Goal: Transaction & Acquisition: Purchase product/service

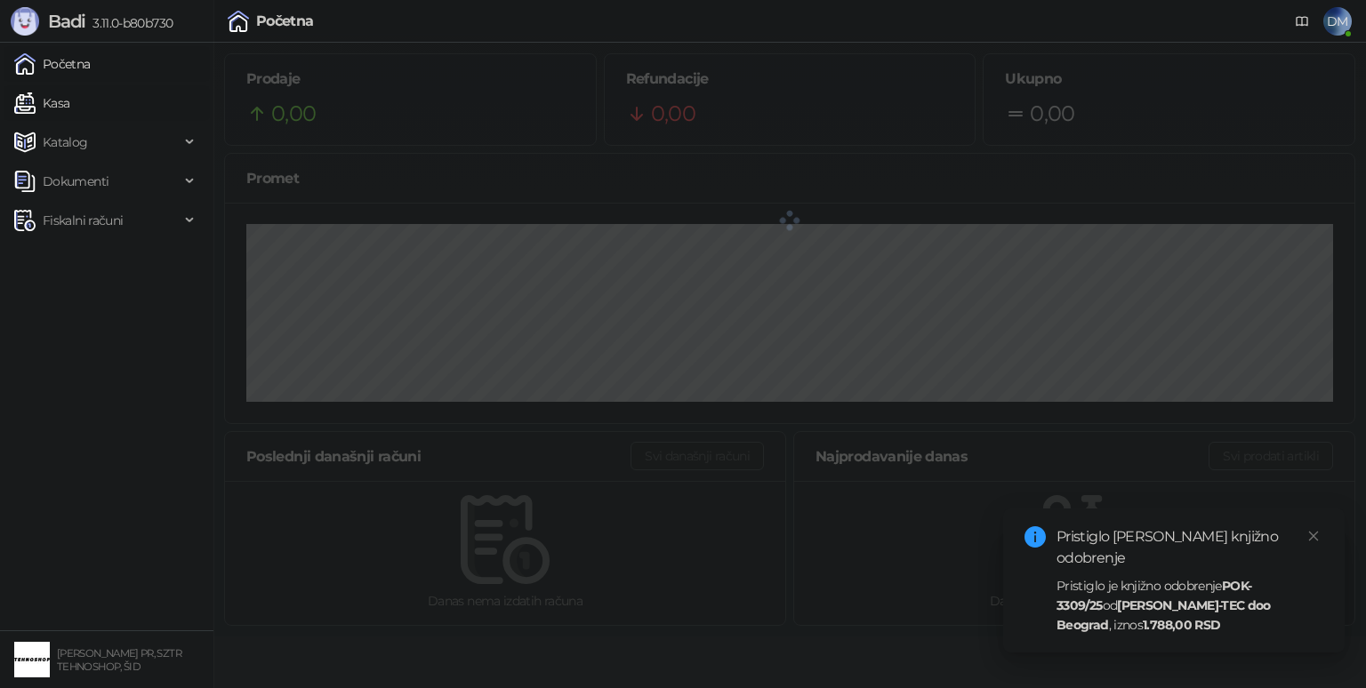
click at [64, 96] on link "Kasa" at bounding box center [41, 103] width 55 height 36
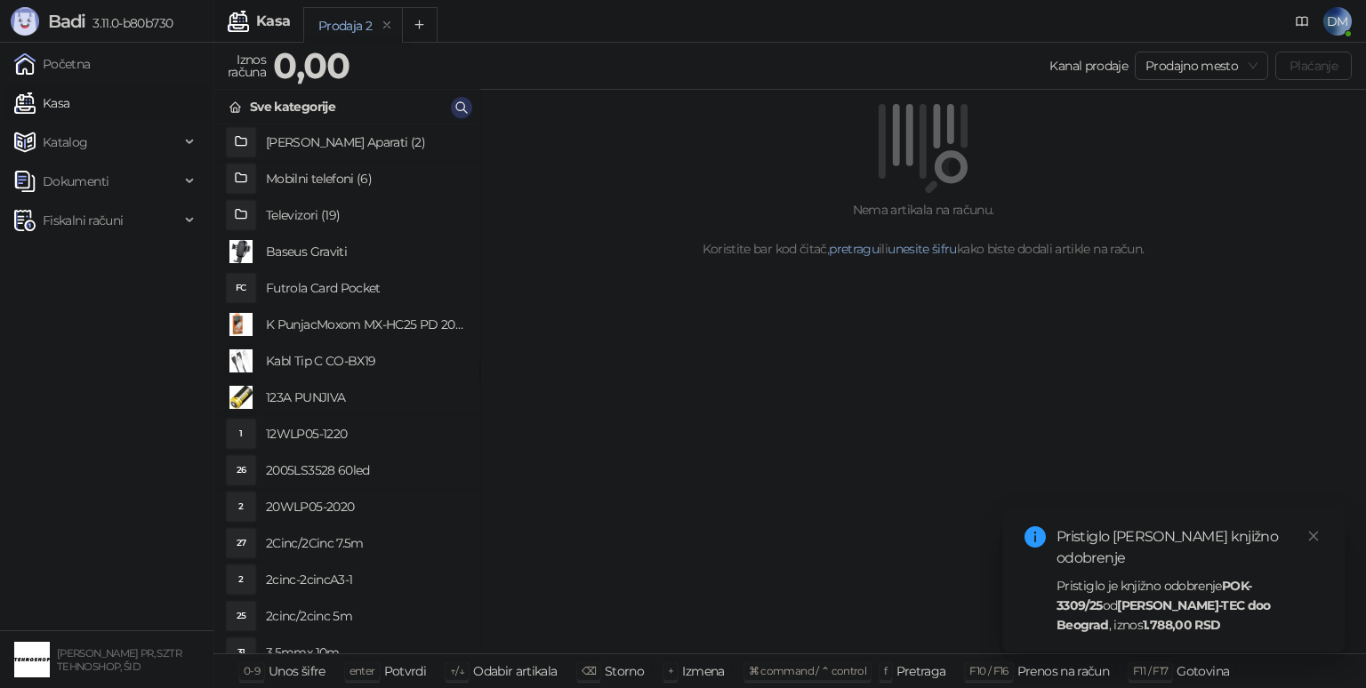
click at [461, 106] on icon "button" at bounding box center [461, 107] width 14 height 14
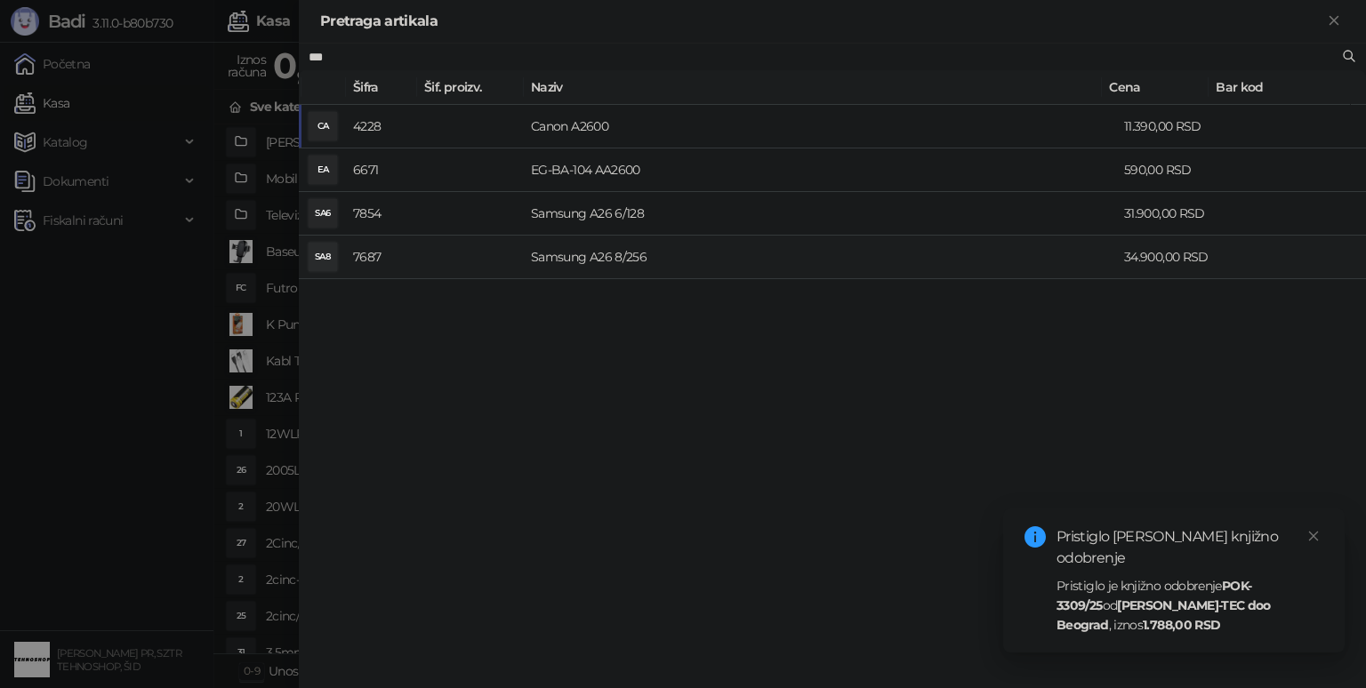
type input "***"
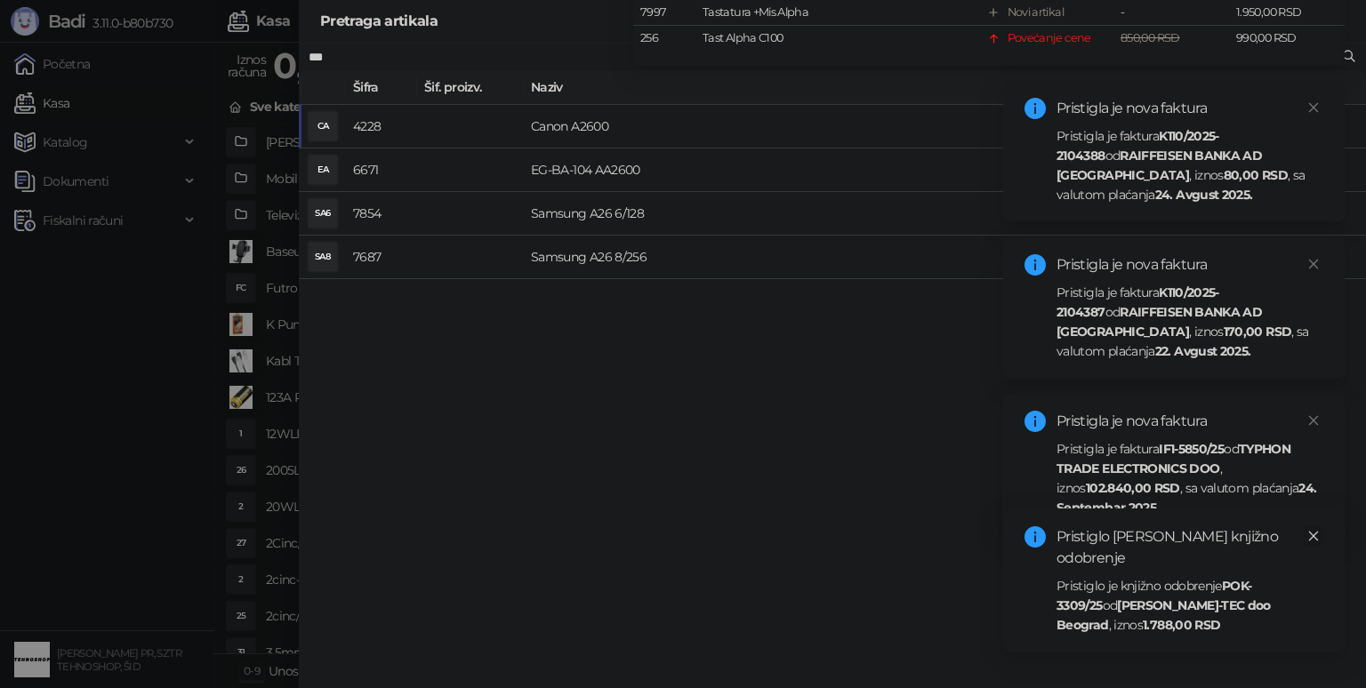
click at [1320, 546] on link "Close" at bounding box center [1313, 536] width 20 height 20
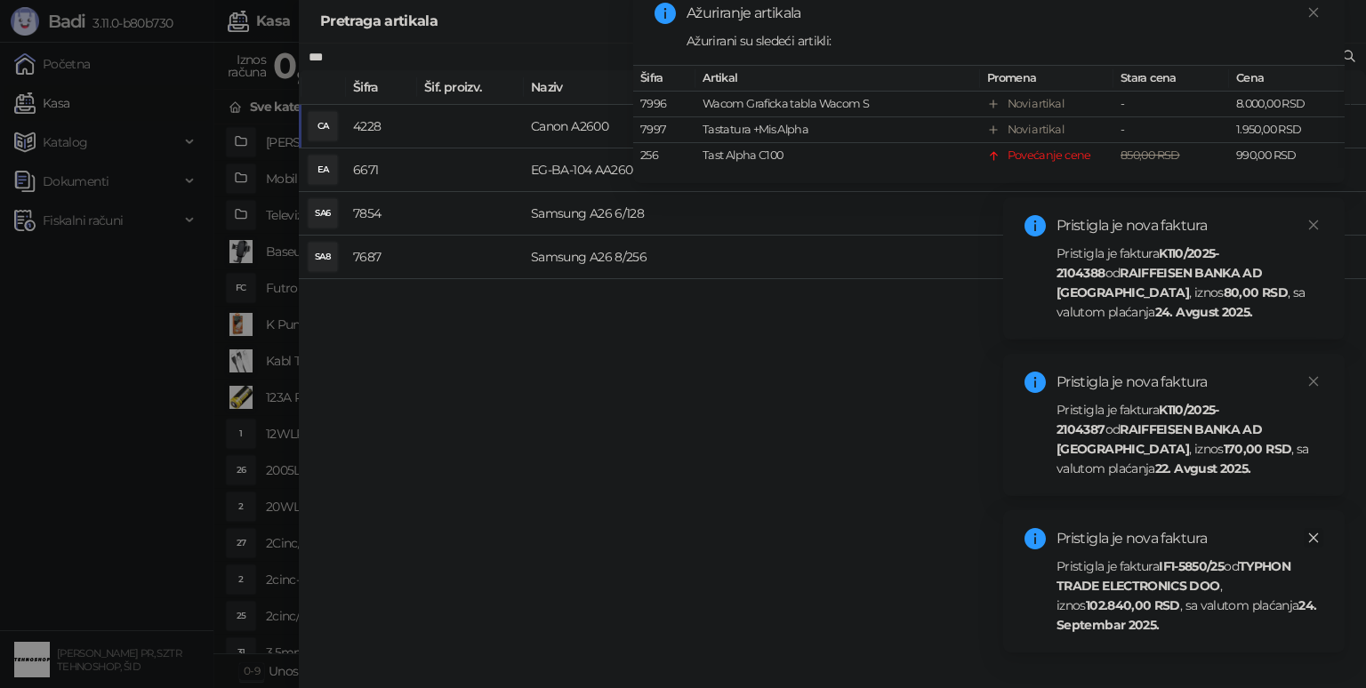
click at [1314, 535] on icon "close" at bounding box center [1314, 538] width 10 height 10
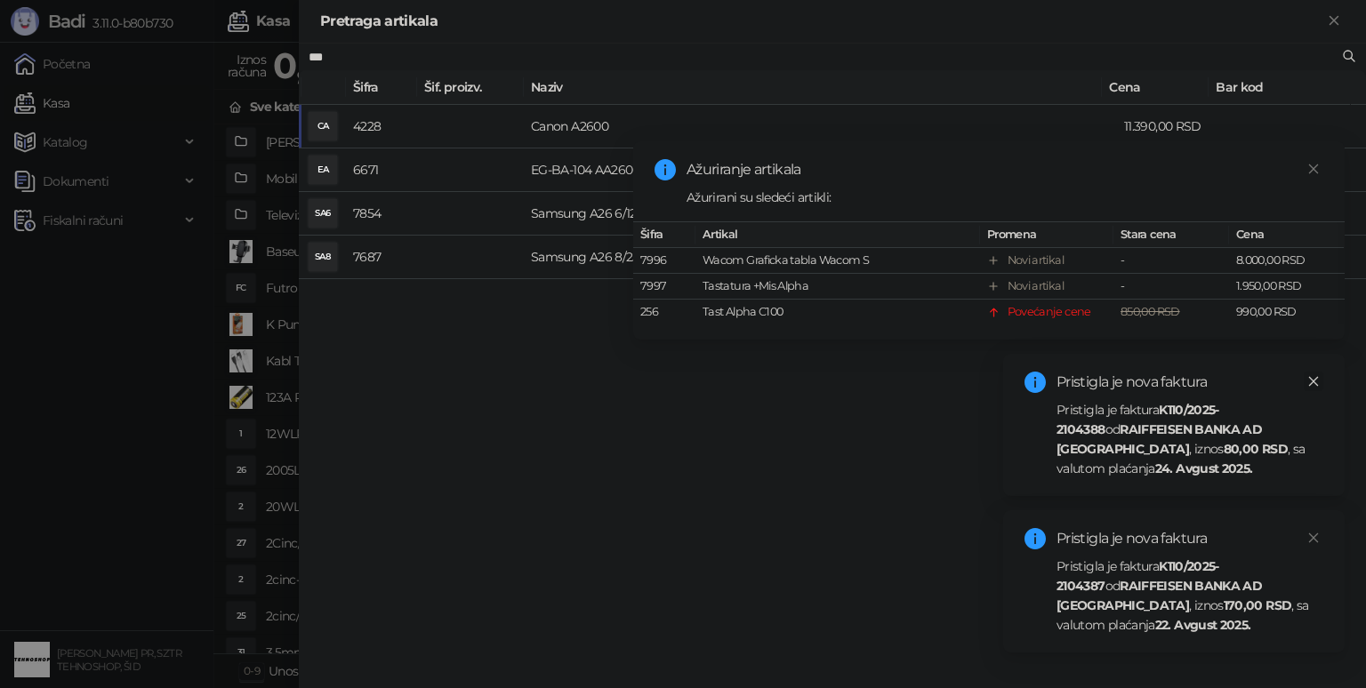
click at [1312, 381] on icon "close" at bounding box center [1314, 382] width 10 height 10
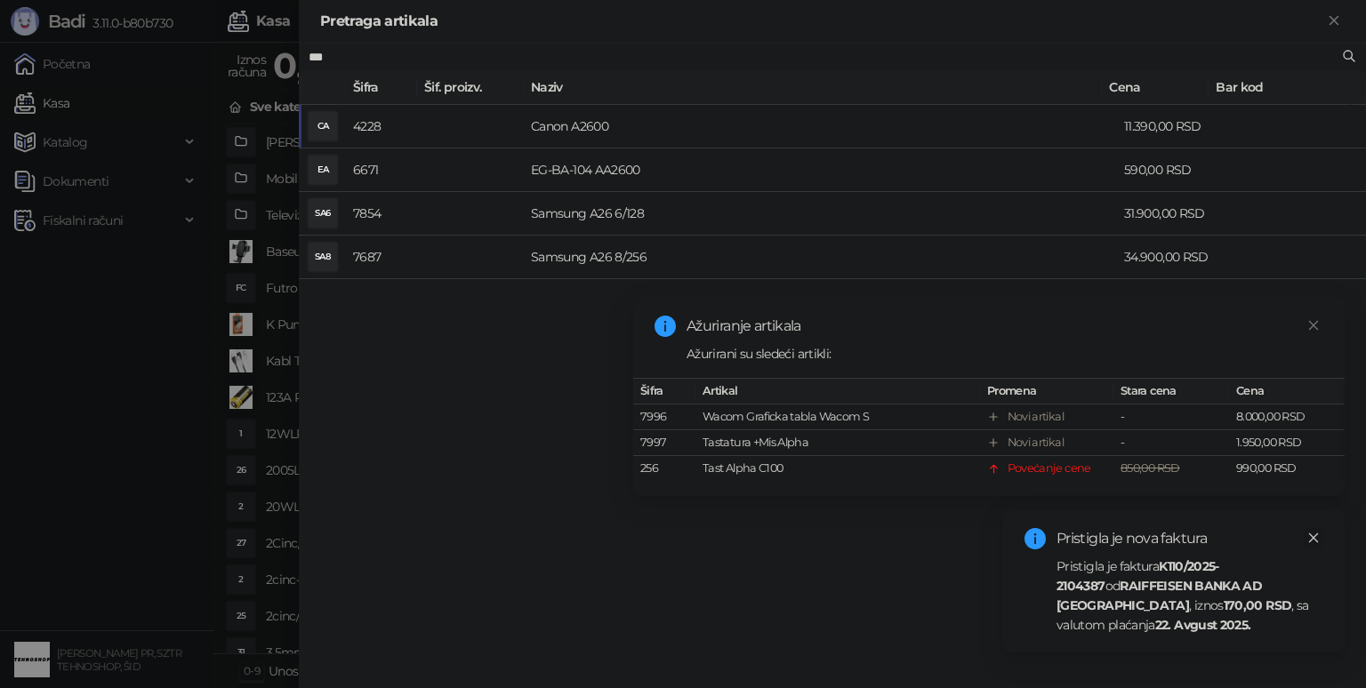
click at [1318, 533] on icon "close" at bounding box center [1313, 538] width 12 height 12
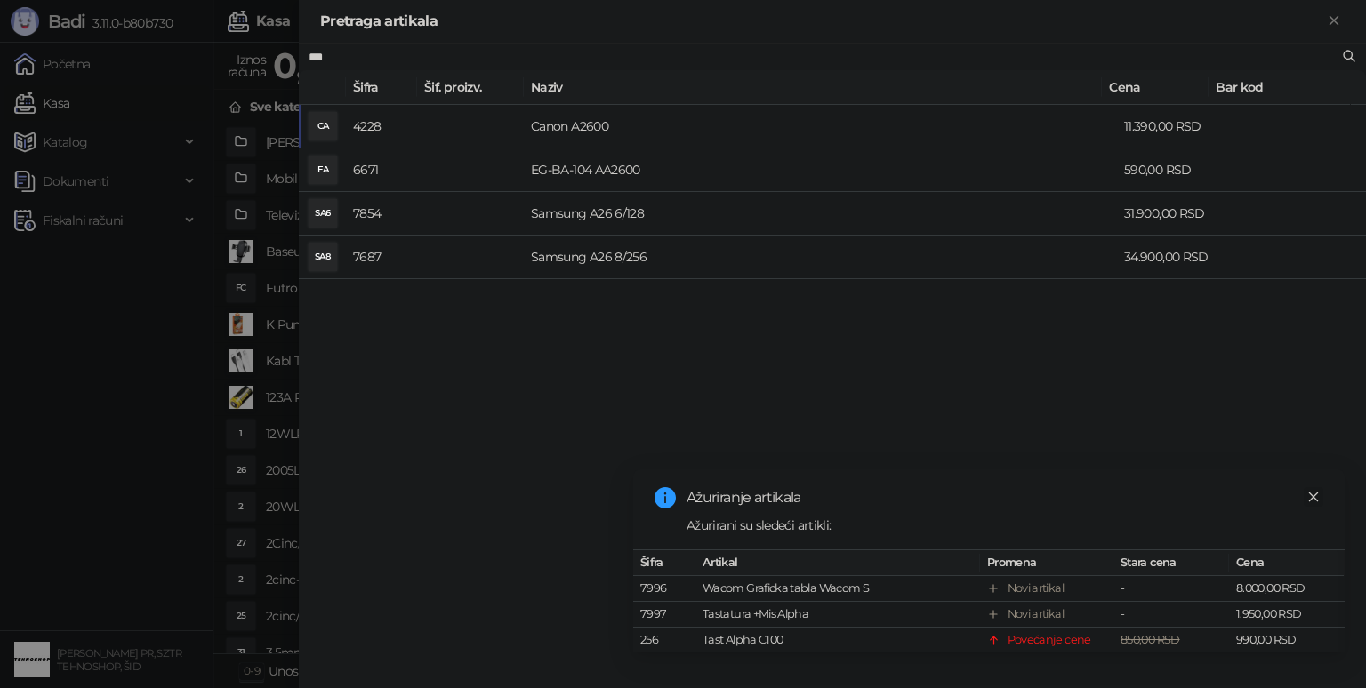
click at [1319, 487] on link "Close" at bounding box center [1313, 497] width 20 height 20
